Goal: Task Accomplishment & Management: Use online tool/utility

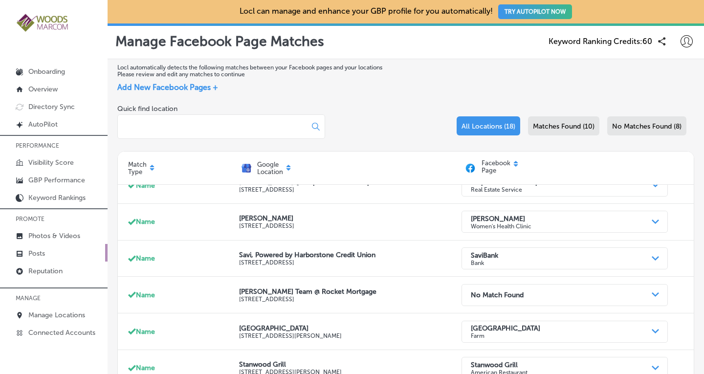
click at [46, 248] on link "Posts" at bounding box center [54, 253] width 108 height 18
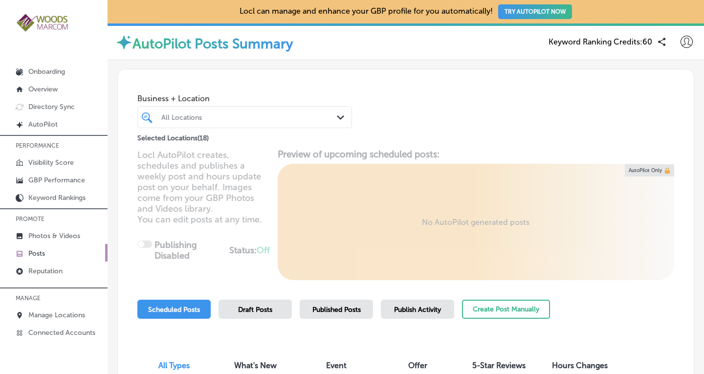
click at [306, 114] on div "All Locations" at bounding box center [249, 117] width 176 height 8
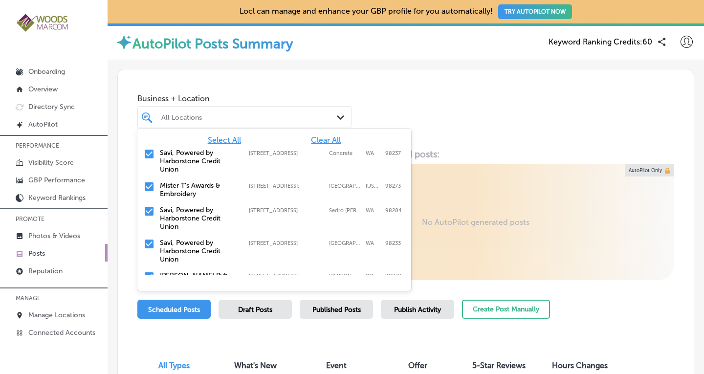
click at [324, 140] on span "Clear All" at bounding box center [326, 139] width 30 height 9
click at [150, 184] on input "checkbox" at bounding box center [149, 187] width 12 height 12
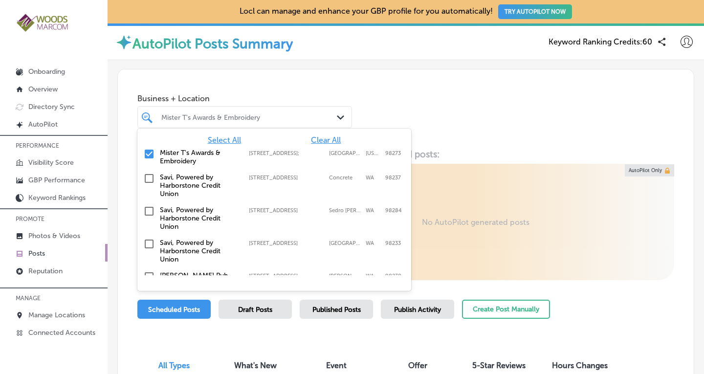
click at [444, 83] on div "Business + Location option [STREET_ADDRESS]; , selected. option [STREET_ADDRESS…" at bounding box center [406, 106] width 576 height 74
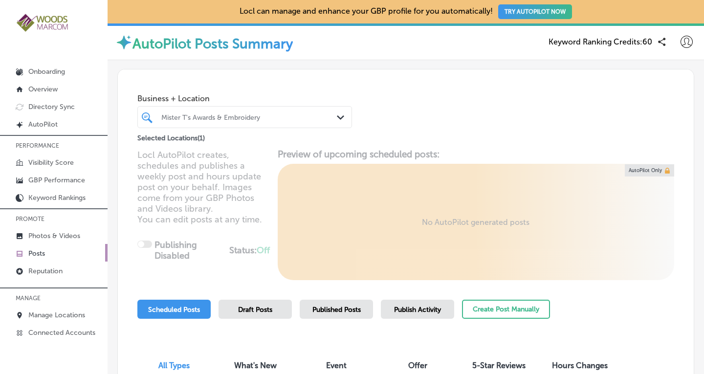
click at [461, 185] on div "Locl AutoPilot creates, schedules and publishes a weekly post and hours update …" at bounding box center [406, 214] width 576 height 131
click at [142, 247] on div "Locl AutoPilot creates, schedules and publishes a weekly post and hours update …" at bounding box center [406, 214] width 576 height 131
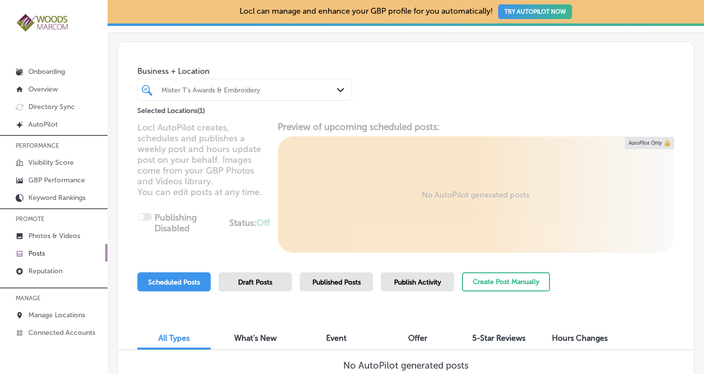
scroll to position [30, 0]
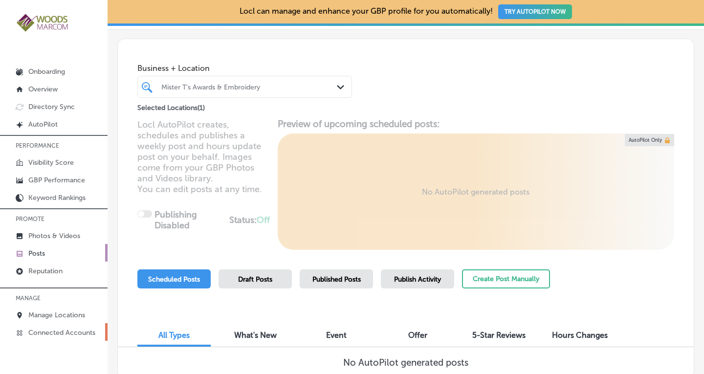
click at [56, 330] on p "Connected Accounts" at bounding box center [61, 332] width 67 height 8
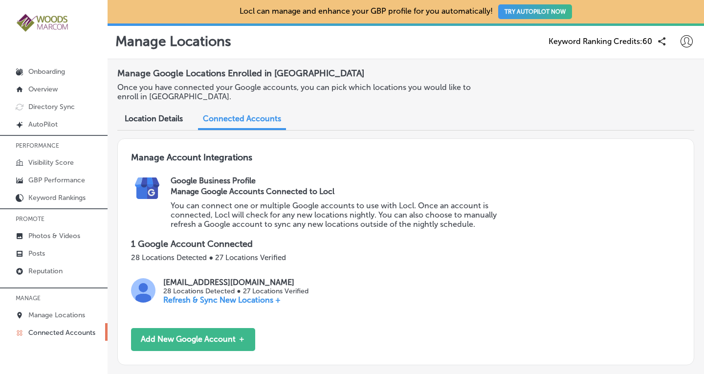
click at [160, 115] on span "Location Details" at bounding box center [154, 118] width 58 height 9
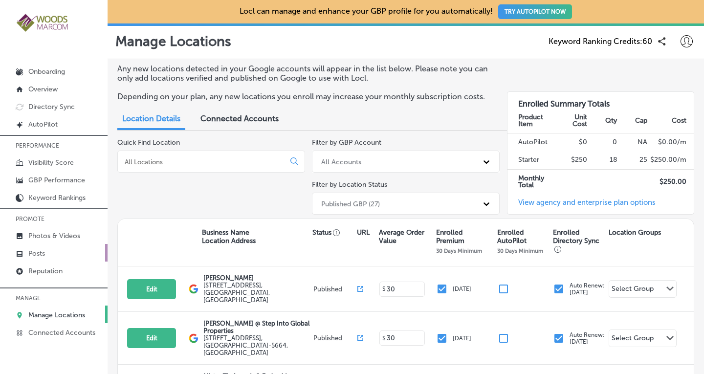
click at [36, 253] on p "Posts" at bounding box center [36, 253] width 17 height 8
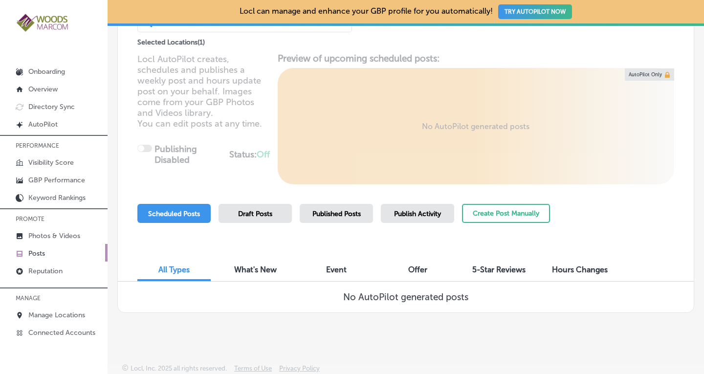
scroll to position [99, 0]
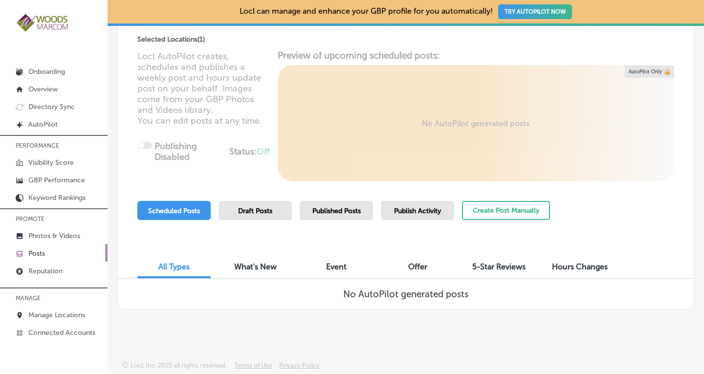
click at [254, 213] on span "Draft Posts" at bounding box center [255, 211] width 34 height 8
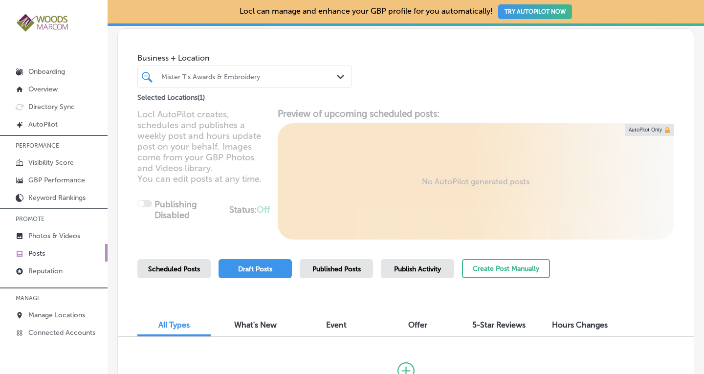
scroll to position [40, 0]
